Goal: Task Accomplishment & Management: Use online tool/utility

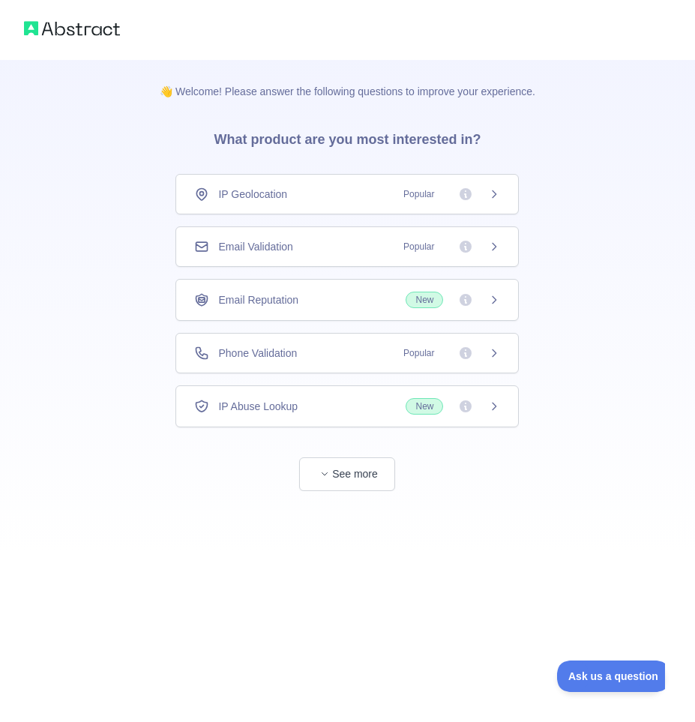
click at [491, 195] on icon at bounding box center [494, 194] width 12 height 12
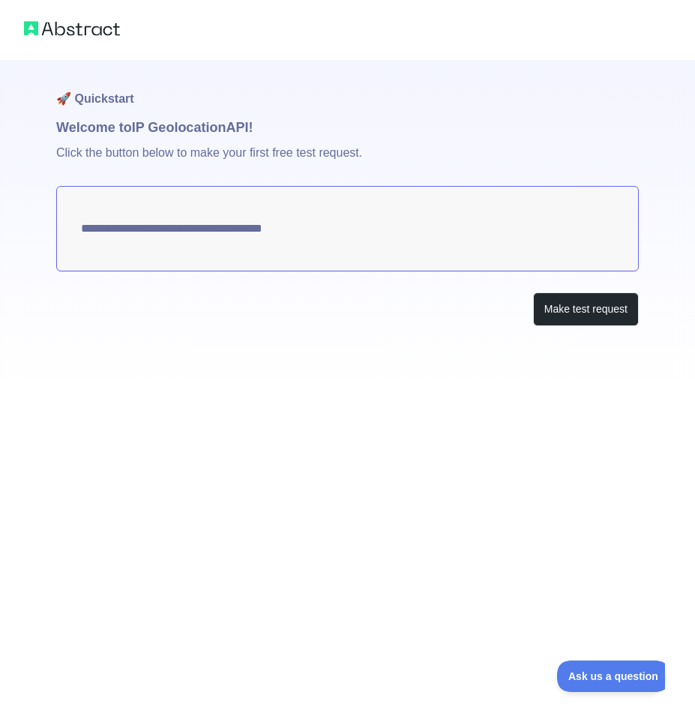
type textarea "**********"
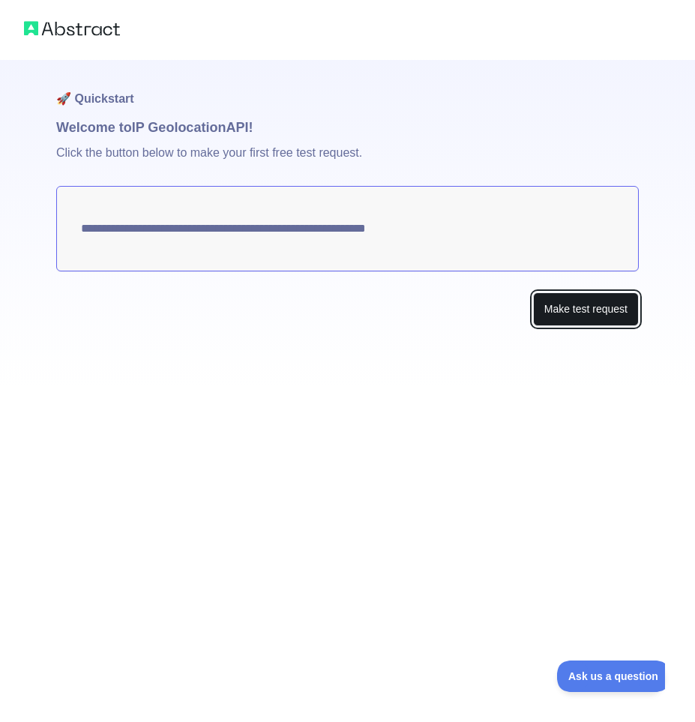
click at [585, 313] on button "Make test request" at bounding box center [586, 309] width 106 height 34
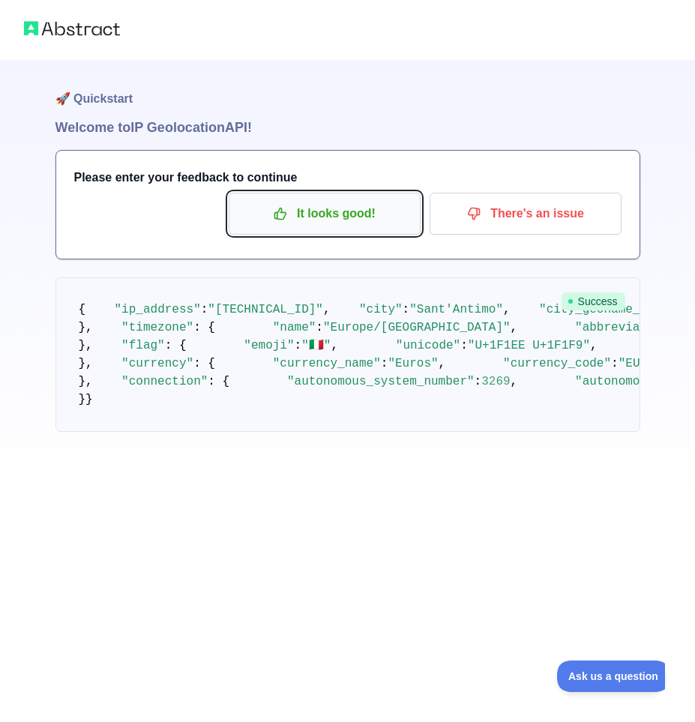
click at [347, 219] on p "It looks good!" at bounding box center [324, 213] width 169 height 25
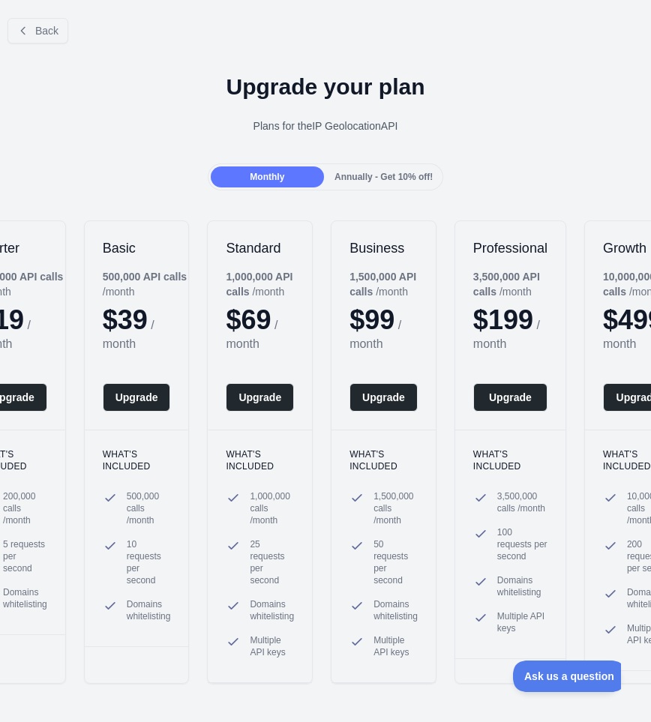
click at [34, 16] on div "Back" at bounding box center [325, 30] width 651 height 49
click at [40, 26] on span "Back" at bounding box center [46, 31] width 23 height 12
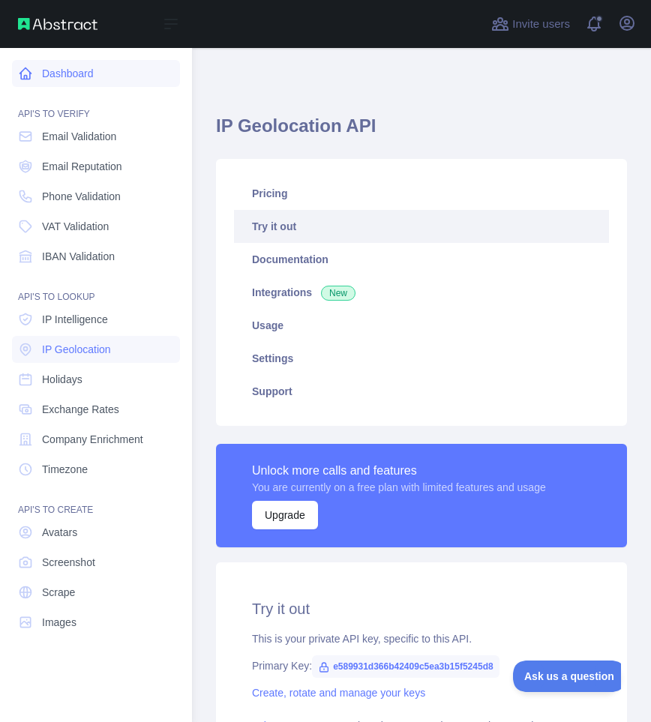
click at [61, 76] on link "Dashboard" at bounding box center [96, 73] width 168 height 27
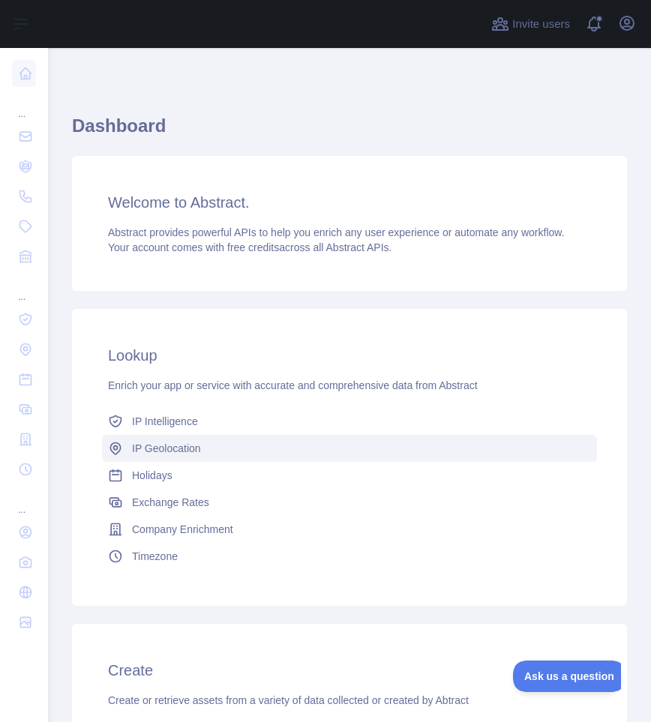
click at [171, 452] on span "IP Geolocation" at bounding box center [166, 448] width 69 height 15
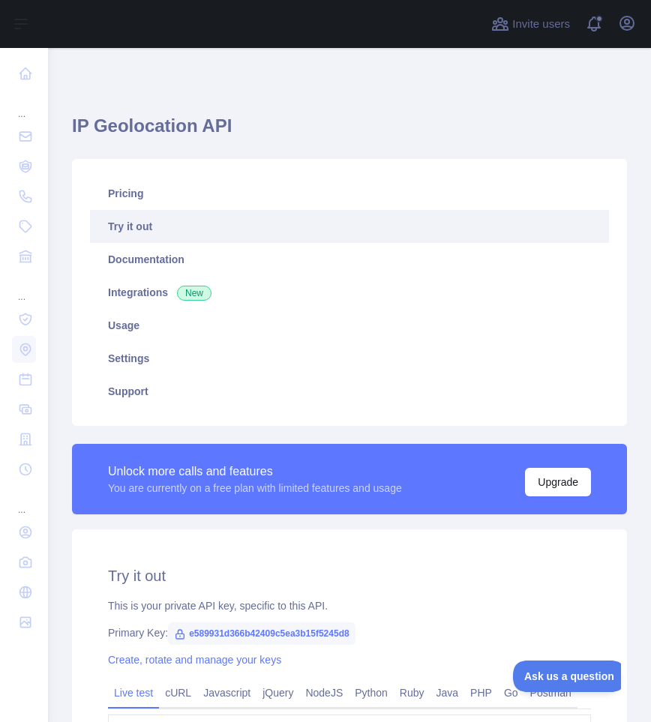
type textarea "**********"
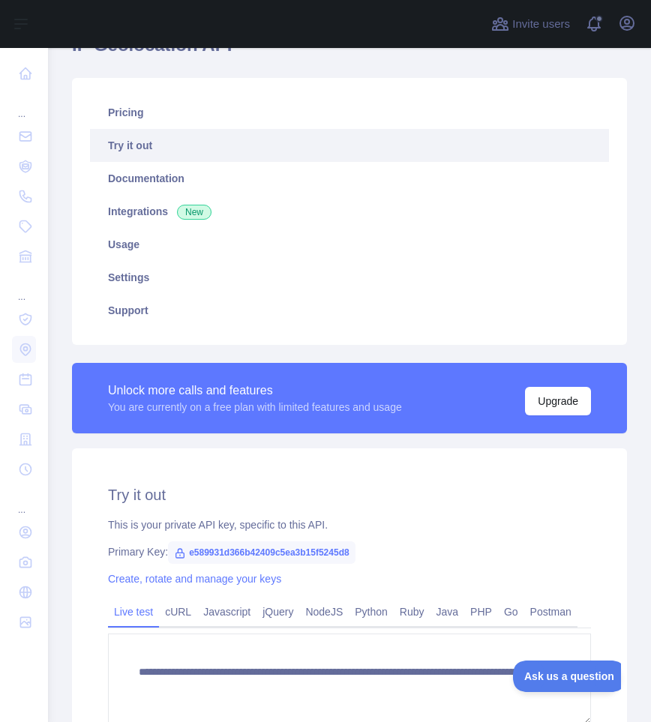
click at [190, 551] on span "e589931d366b42409c5ea3b15f5245d8" at bounding box center [261, 552] width 187 height 22
drag, startPoint x: 190, startPoint y: 551, endPoint x: 218, endPoint y: 550, distance: 27.7
click at [218, 550] on span "e589931d366b42409c5ea3b15f5245d8" at bounding box center [261, 552] width 187 height 22
copy span "e589931d366b42409c5ea3b15f5245d8"
